Goal: Task Accomplishment & Management: Use online tool/utility

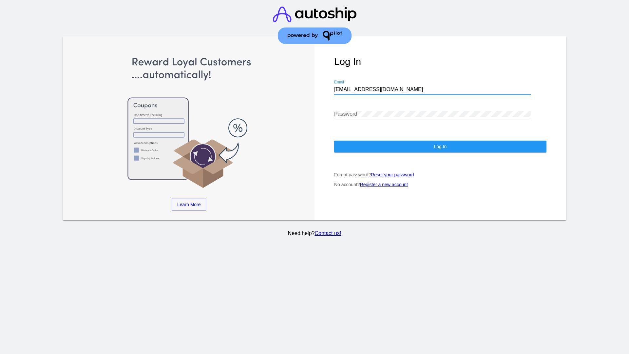
type input "[EMAIL_ADDRESS][DOMAIN_NAME]"
click at [440, 146] on span "Log In" at bounding box center [440, 146] width 13 height 5
